Goal: Task Accomplishment & Management: Manage account settings

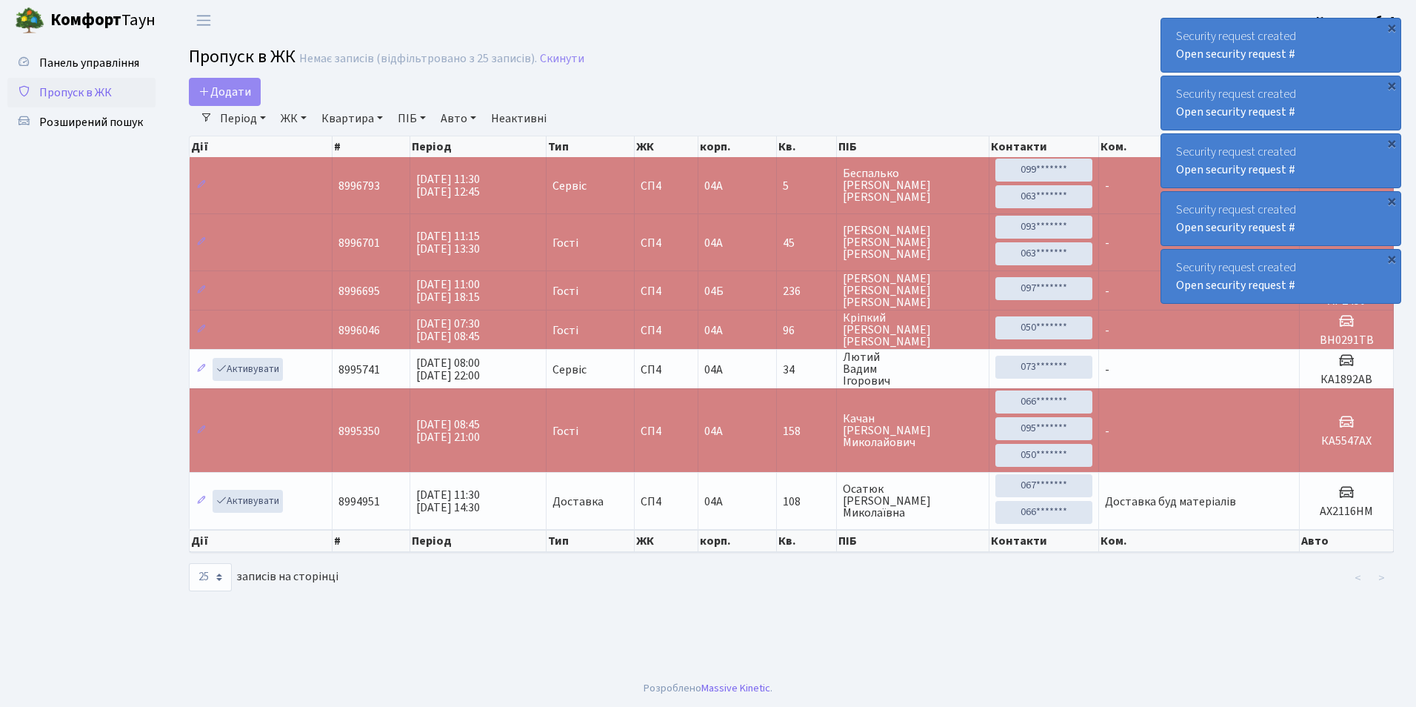
select select "25"
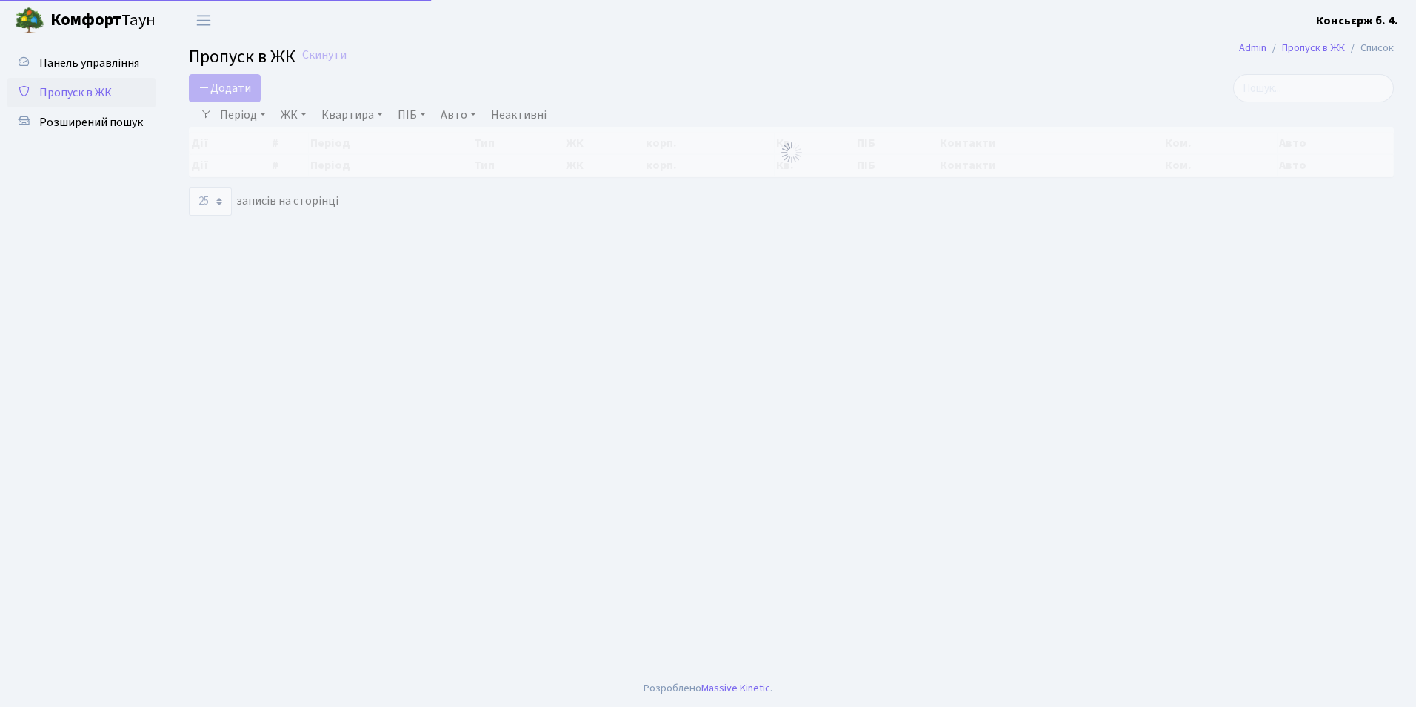
select select "25"
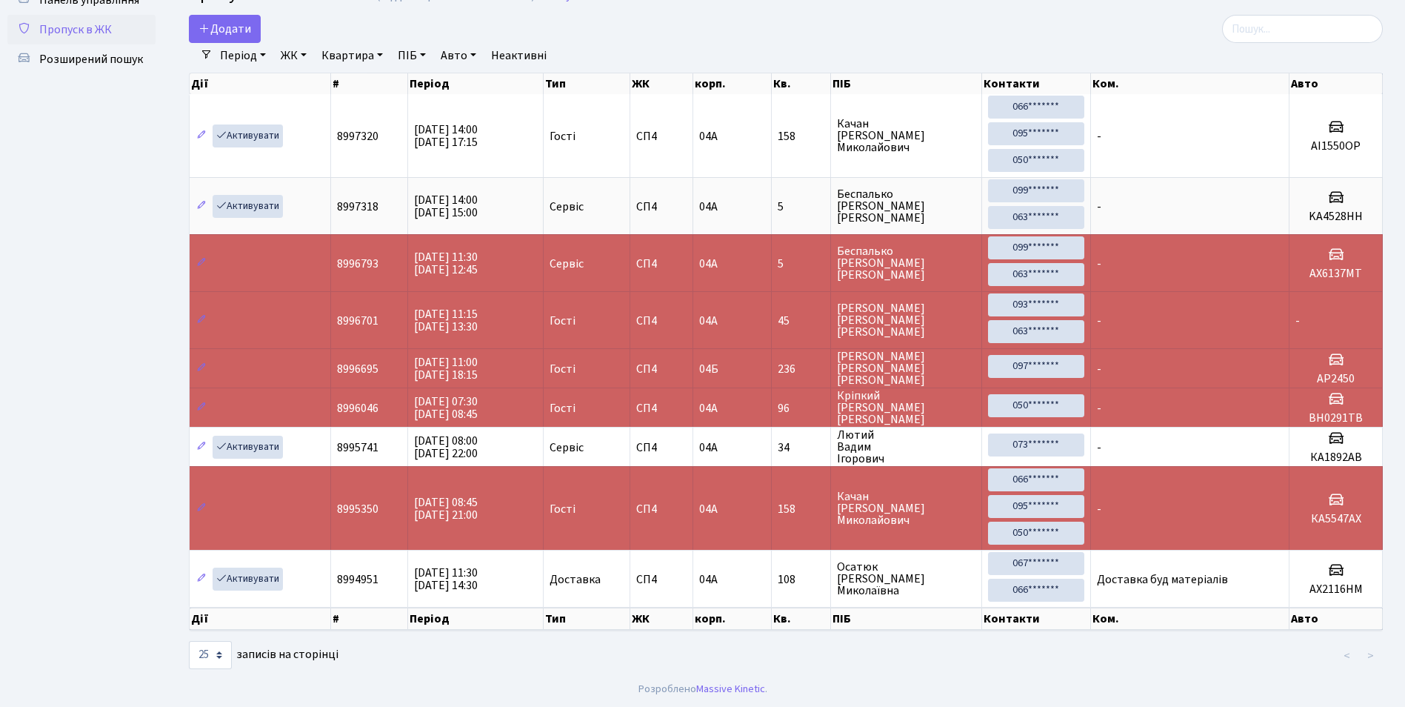
scroll to position [64, 0]
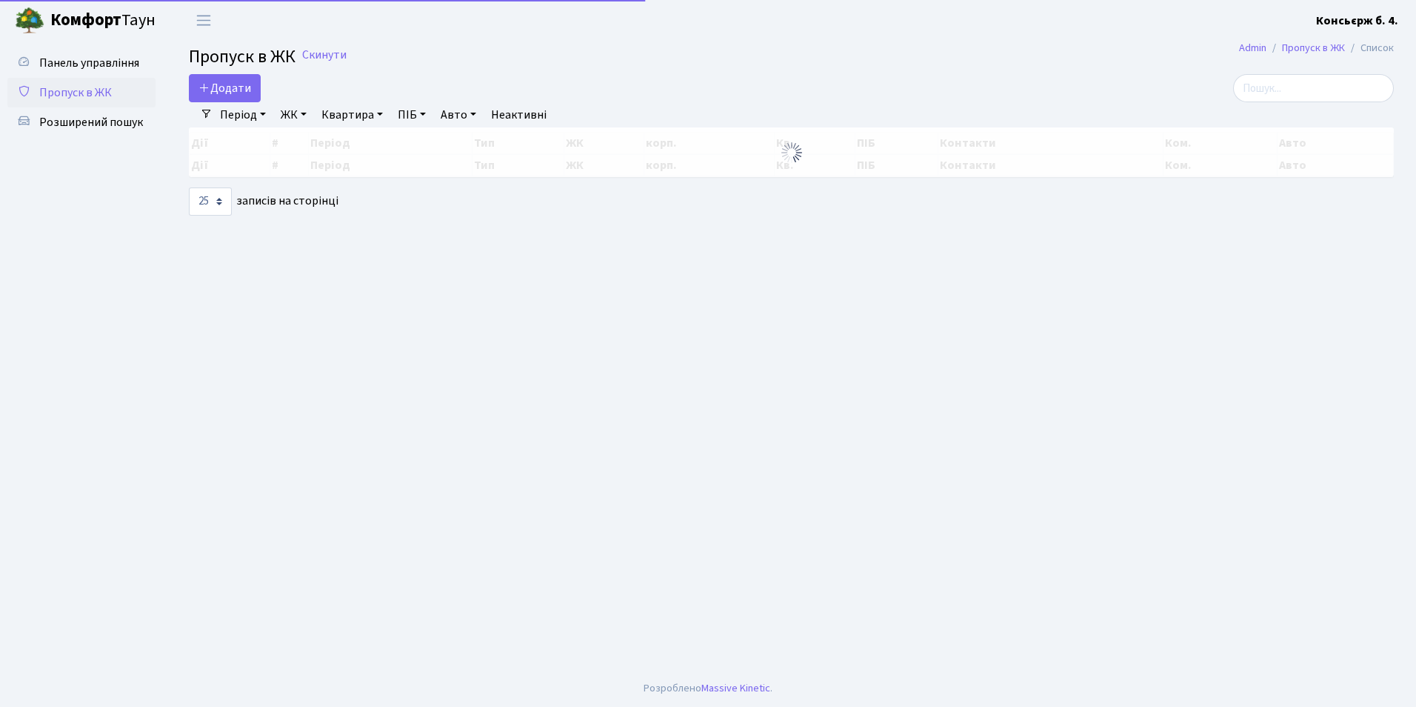
select select "25"
